Goal: Check status

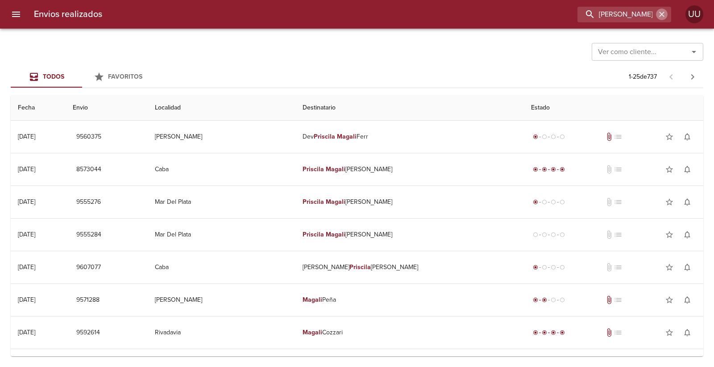
click at [659, 12] on icon "button" at bounding box center [661, 14] width 5 height 5
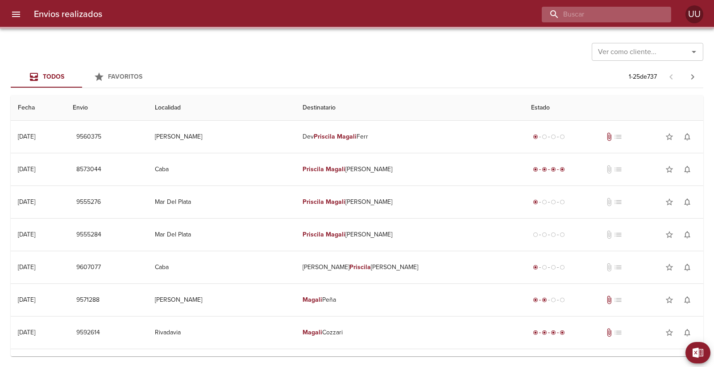
click at [634, 13] on input "buscar" at bounding box center [599, 15] width 114 height 16
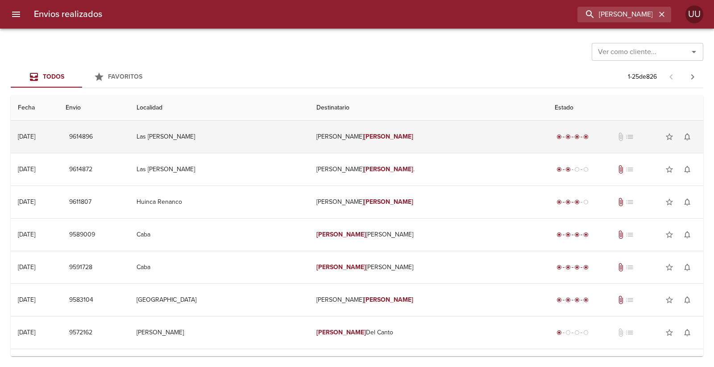
click at [417, 132] on td "[PERSON_NAME] [PERSON_NAME]" at bounding box center [428, 137] width 238 height 32
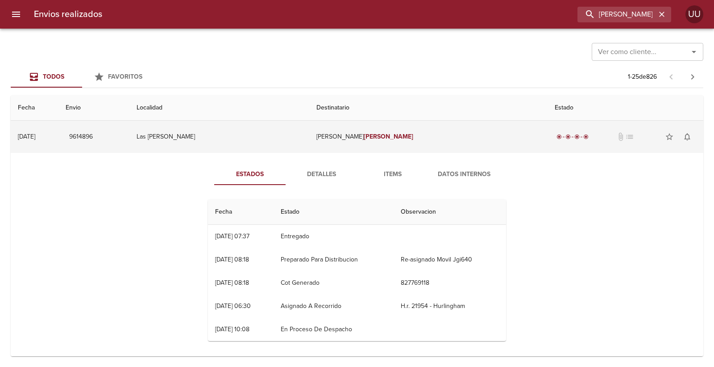
click at [309, 136] on td "Las [PERSON_NAME]" at bounding box center [219, 137] width 180 height 32
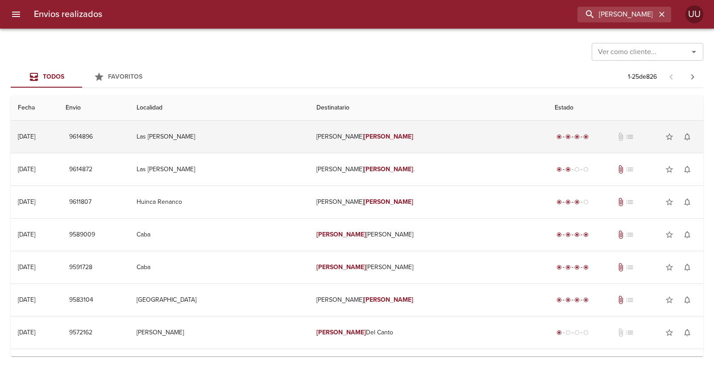
click at [349, 144] on td "[PERSON_NAME] [PERSON_NAME]" at bounding box center [428, 137] width 238 height 32
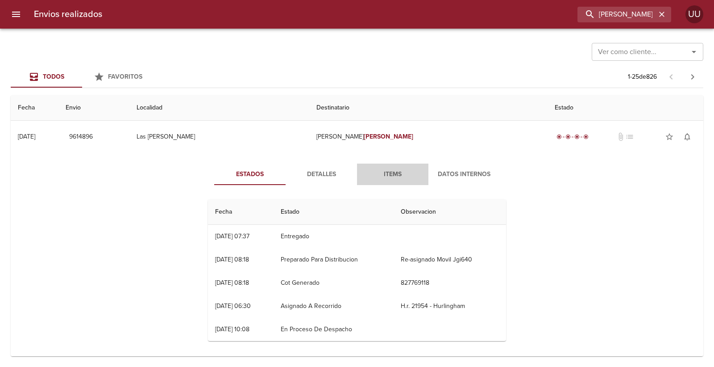
click at [397, 177] on span "Items" at bounding box center [393, 174] width 61 height 11
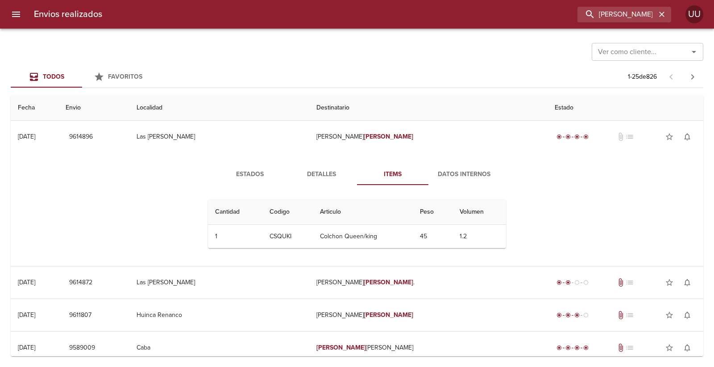
click at [245, 167] on button "Estados" at bounding box center [249, 173] width 71 height 21
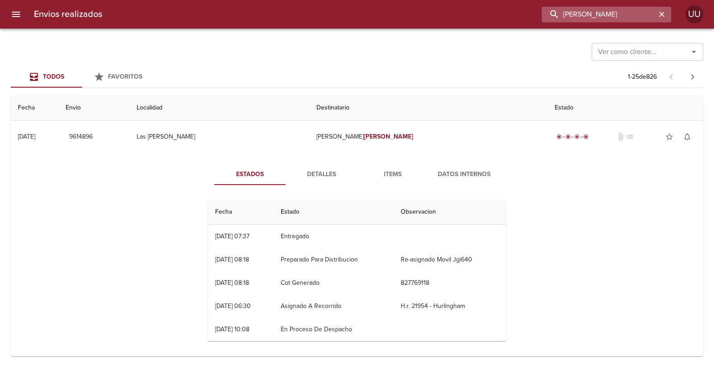
click at [646, 12] on input "[PERSON_NAME]" at bounding box center [599, 15] width 114 height 16
type input "9589487"
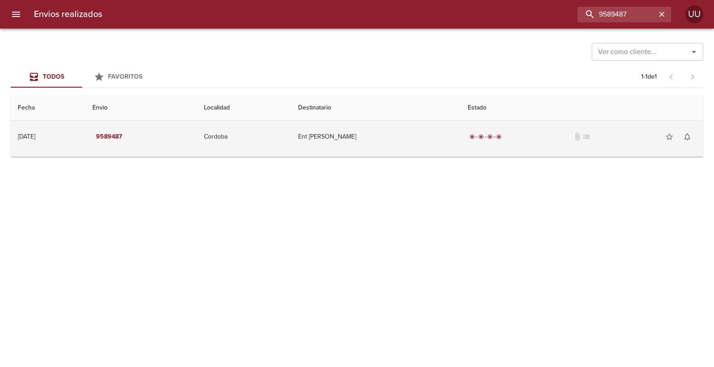
click at [491, 141] on div "radio_button_checked radio_button_checked radio_button_checked radio_button_che…" at bounding box center [582, 137] width 229 height 18
